Goal: Information Seeking & Learning: Learn about a topic

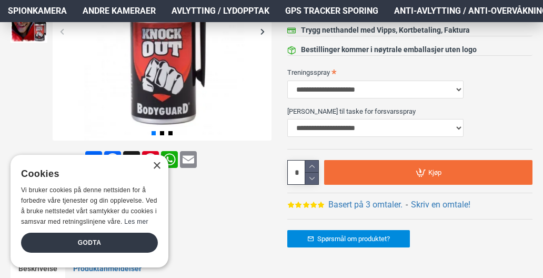
scroll to position [263, 0]
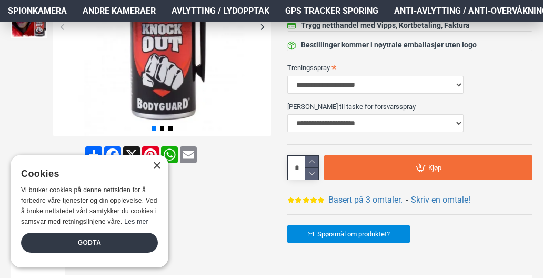
click at [367, 96] on div "**********" at bounding box center [410, 97] width 245 height 77
click at [369, 81] on select "**********" at bounding box center [376, 85] width 176 height 18
select select "***"
click at [288, 76] on select "**********" at bounding box center [376, 85] width 176 height 18
click at [343, 111] on label "[PERSON_NAME] til taske for forsvarsspray" at bounding box center [410, 106] width 245 height 17
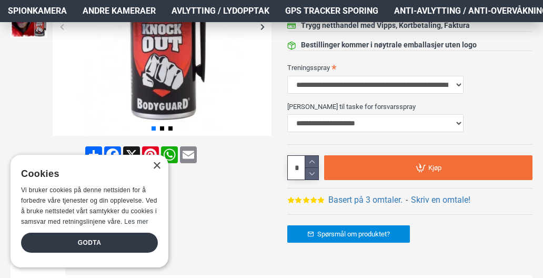
click at [343, 114] on select "**********" at bounding box center [376, 123] width 176 height 18
click at [343, 123] on select "**********" at bounding box center [376, 123] width 176 height 18
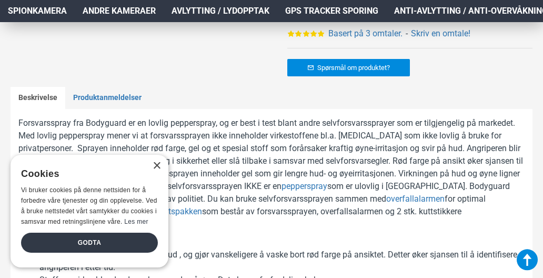
scroll to position [474, 0]
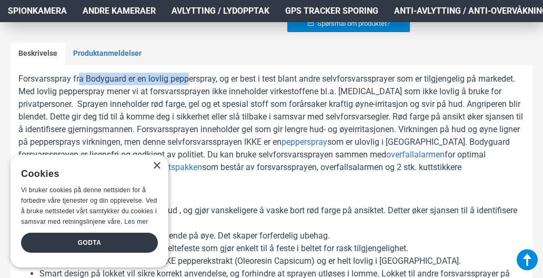
drag, startPoint x: 78, startPoint y: 78, endPoint x: 200, endPoint y: 79, distance: 121.6
click at [196, 79] on p "Forsvarsspray fra Bodyguard er en lovlig pepperspray, og er best i test blant a…" at bounding box center [271, 130] width 507 height 114
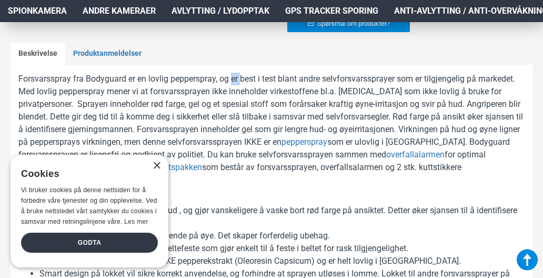
drag, startPoint x: 233, startPoint y: 80, endPoint x: 273, endPoint y: 81, distance: 40.1
click at [250, 81] on p "Forsvarsspray fra Bodyguard er en lovlig pepperspray, og er best i test blant a…" at bounding box center [271, 130] width 507 height 114
drag, startPoint x: 323, startPoint y: 76, endPoint x: 373, endPoint y: 80, distance: 49.6
click at [352, 78] on p "Forsvarsspray fra Bodyguard er en lovlig pepperspray, og er best i test blant a…" at bounding box center [271, 130] width 507 height 114
click at [389, 78] on p "Forsvarsspray fra Bodyguard er en lovlig pepperspray, og er best i test blant a…" at bounding box center [271, 130] width 507 height 114
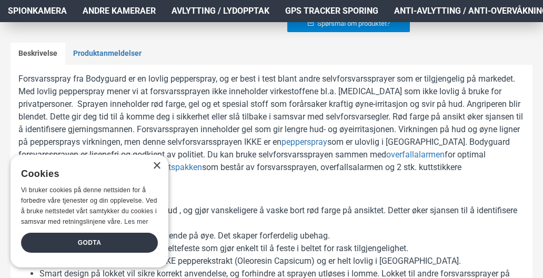
click at [281, 80] on p "Forsvarsspray fra Bodyguard er en lovlig pepperspray, og er best i test blant a…" at bounding box center [271, 130] width 507 height 114
drag, startPoint x: 34, startPoint y: 90, endPoint x: 80, endPoint y: 95, distance: 46.2
click at [52, 91] on p "Forsvarsspray fra Bodyguard er en lovlig pepperspray, og er best i test blant a…" at bounding box center [271, 130] width 507 height 114
click at [71, 88] on p "Forsvarsspray fra Bodyguard er en lovlig pepperspray, og er best i test blant a…" at bounding box center [271, 130] width 507 height 114
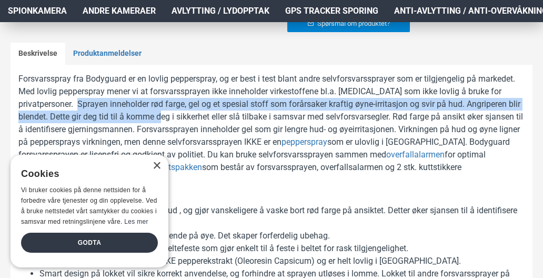
drag, startPoint x: 128, startPoint y: 108, endPoint x: 178, endPoint y: 110, distance: 49.5
click at [177, 110] on p "Forsvarsspray fra Bodyguard er en lovlig pepperspray, og er best i test blant a…" at bounding box center [271, 130] width 507 height 114
click at [196, 104] on p "Forsvarsspray fra Bodyguard er en lovlig pepperspray, og er best i test blant a…" at bounding box center [271, 130] width 507 height 114
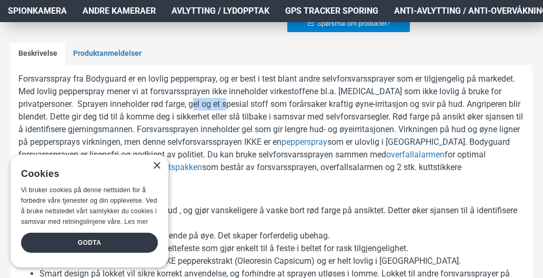
drag, startPoint x: 219, startPoint y: 105, endPoint x: 293, endPoint y: 108, distance: 74.3
click at [259, 108] on p "Forsvarsspray fra Bodyguard er en lovlig pepperspray, og er best i test blant a…" at bounding box center [271, 130] width 507 height 114
click at [316, 106] on p "Forsvarsspray fra Bodyguard er en lovlig pepperspray, og er best i test blant a…" at bounding box center [271, 130] width 507 height 114
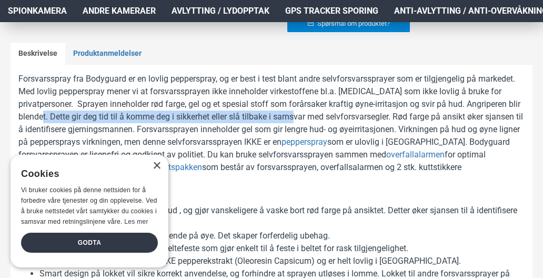
drag, startPoint x: 60, startPoint y: 116, endPoint x: 324, endPoint y: 115, distance: 264.4
click at [319, 115] on p "Forsvarsspray fra Bodyguard er en lovlig pepperspray, og er best i test blant a…" at bounding box center [271, 130] width 507 height 114
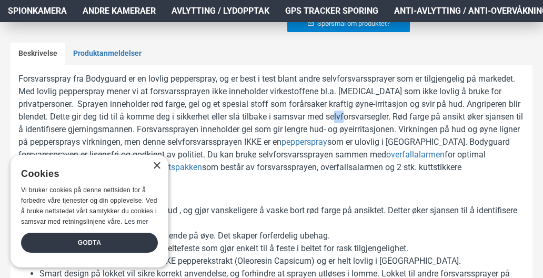
drag, startPoint x: 364, startPoint y: 115, endPoint x: 374, endPoint y: 115, distance: 9.5
click at [372, 115] on p "Forsvarsspray fra Bodyguard er en lovlig pepperspray, og er best i test blant a…" at bounding box center [271, 130] width 507 height 114
click at [251, 115] on p "Forsvarsspray fra Bodyguard er en lovlig pepperspray, og er best i test blant a…" at bounding box center [271, 130] width 507 height 114
drag, startPoint x: 289, startPoint y: 116, endPoint x: 348, endPoint y: 117, distance: 59.0
click at [328, 117] on p "Forsvarsspray fra Bodyguard er en lovlig pepperspray, og er best i test blant a…" at bounding box center [271, 130] width 507 height 114
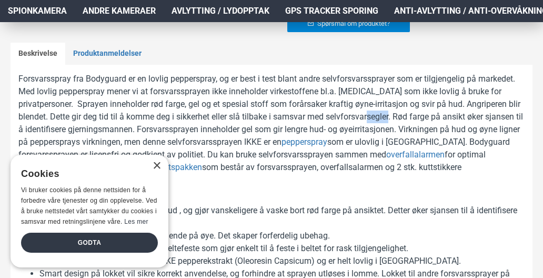
drag, startPoint x: 393, startPoint y: 117, endPoint x: 424, endPoint y: 119, distance: 31.1
click at [414, 118] on p "Forsvarsspray fra Bodyguard er en lovlig pepperspray, og er best i test blant a…" at bounding box center [271, 130] width 507 height 114
click at [432, 117] on p "Forsvarsspray fra Bodyguard er en lovlig pepperspray, og er best i test blant a…" at bounding box center [271, 130] width 507 height 114
